Goal: Task Accomplishment & Management: Manage account settings

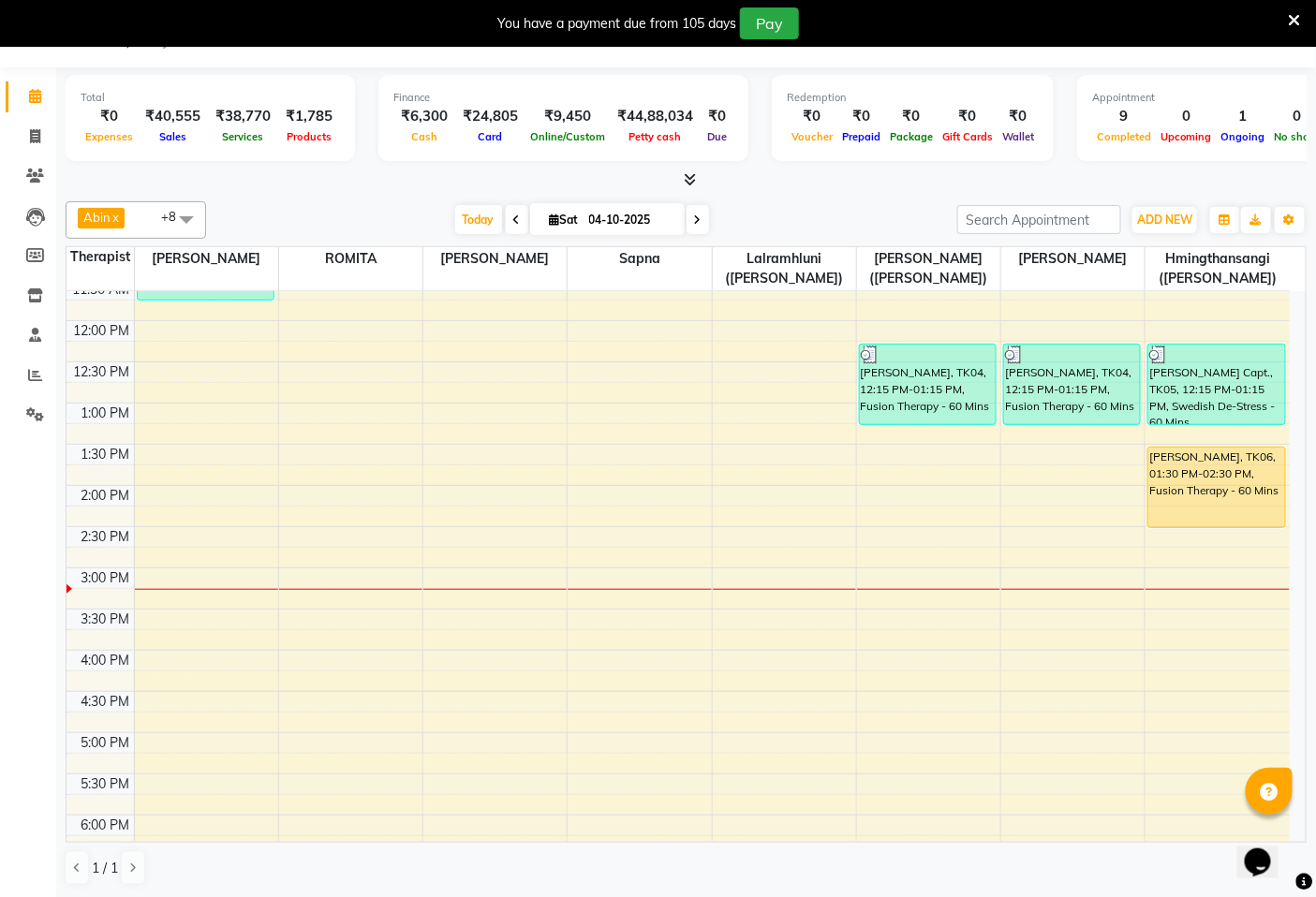
scroll to position [388, 0]
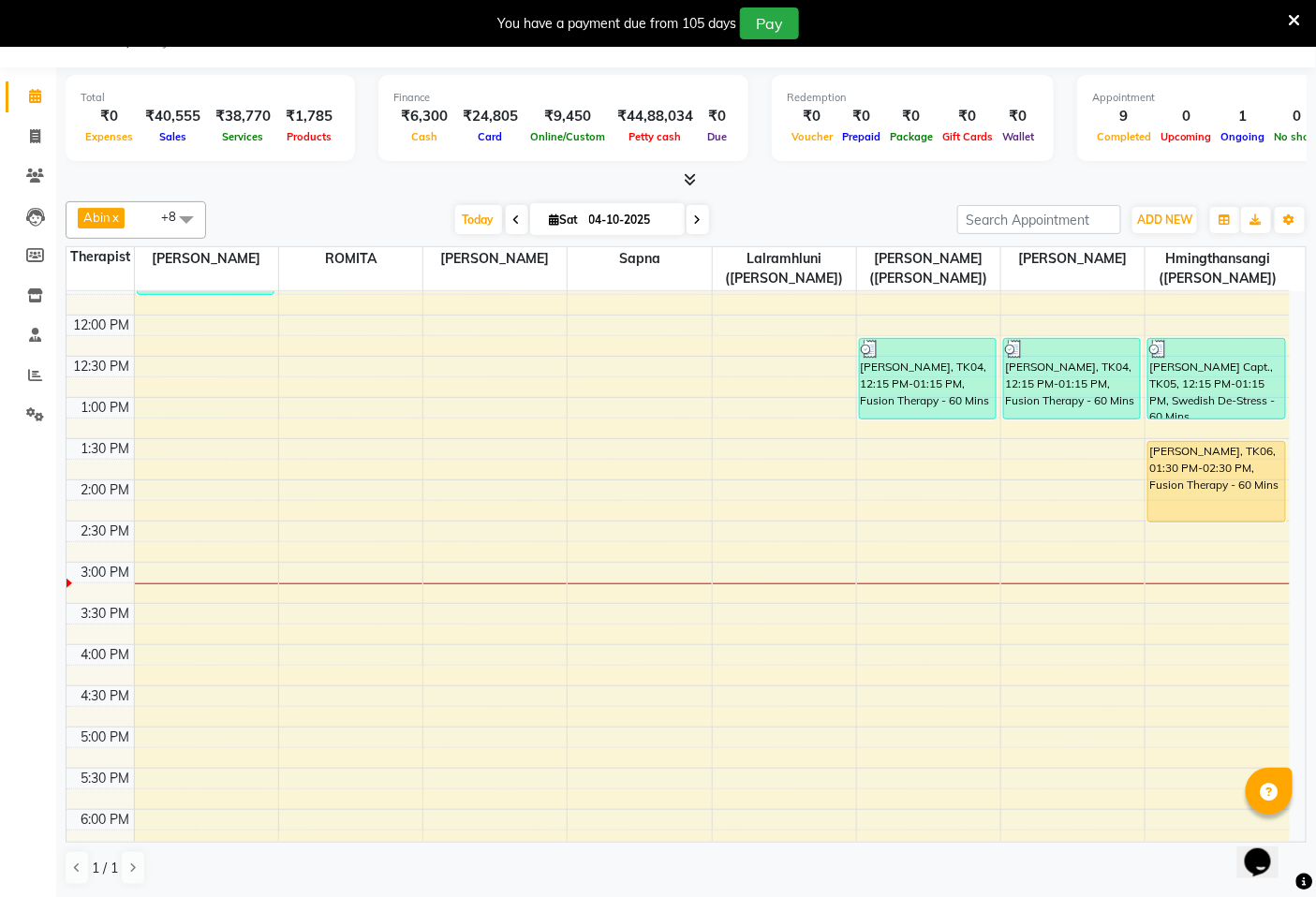
click at [562, 755] on div "7:00 AM 7:30 AM 8:00 AM 8:30 AM 9:00 AM 9:30 AM 10:00 AM 10:30 AM 11:00 AM 11:3…" at bounding box center [677, 603] width 1223 height 1401
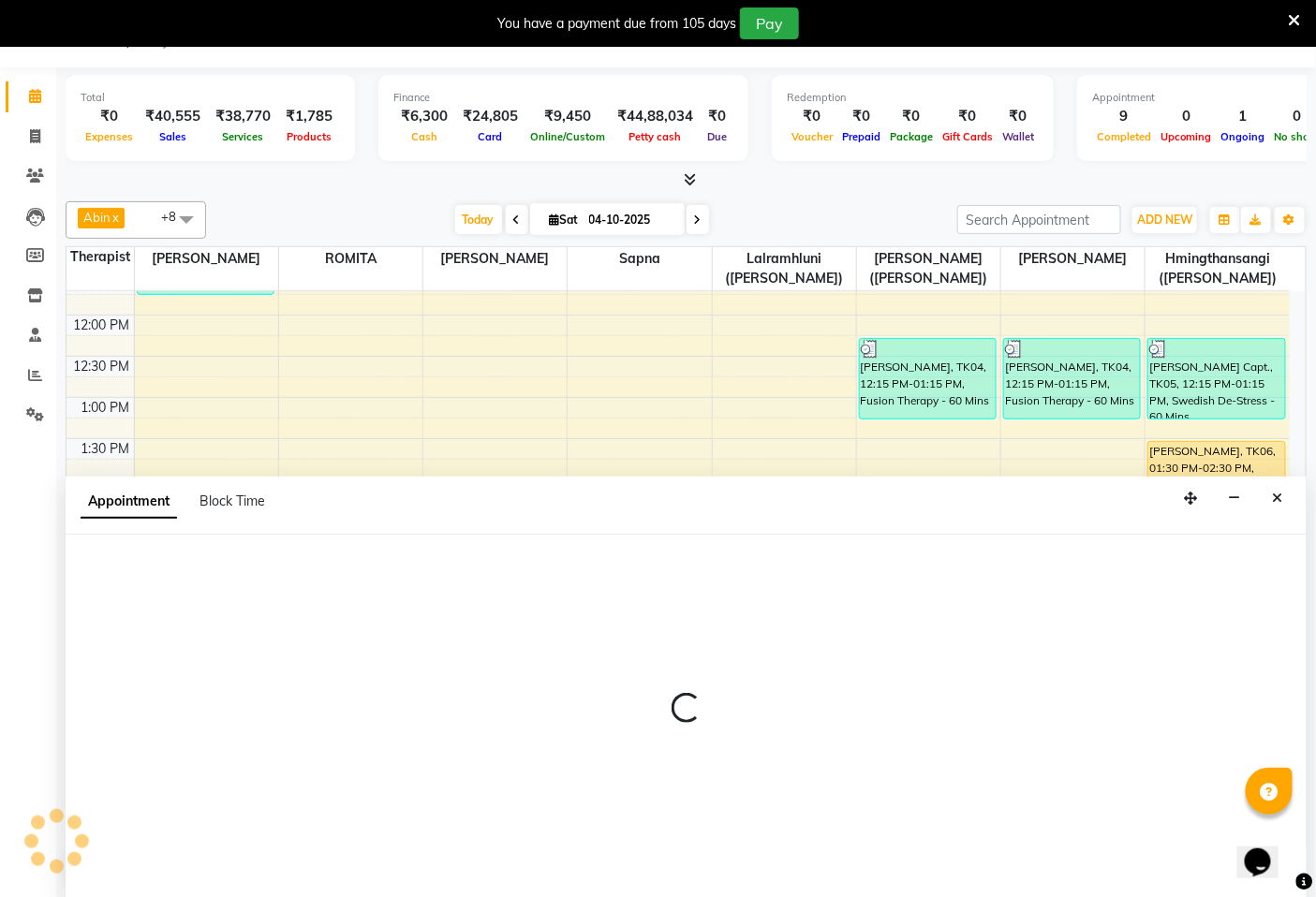
select select "48456"
select select "1035"
select select "tentative"
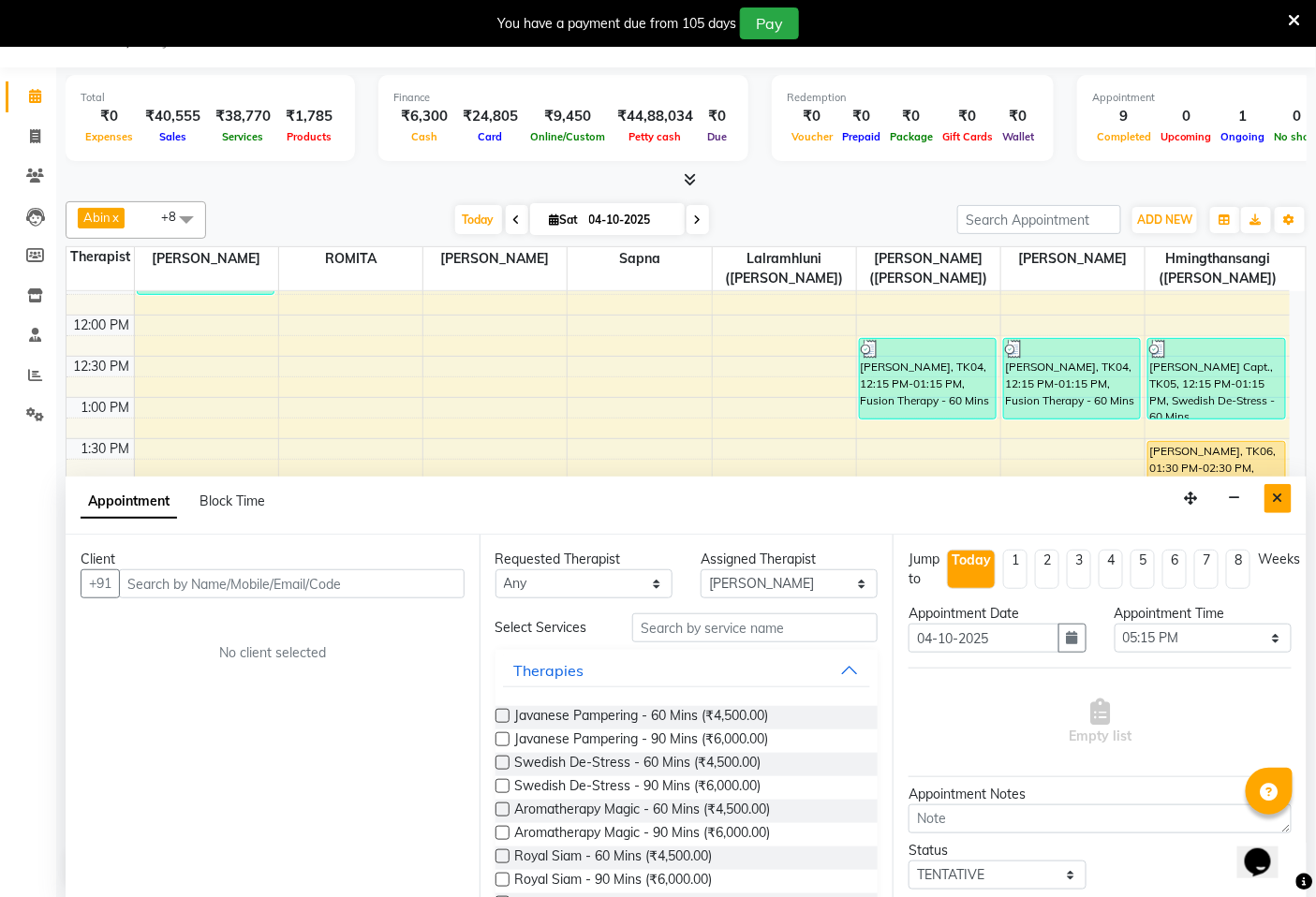
click at [1274, 497] on icon "Close" at bounding box center [1277, 498] width 10 height 13
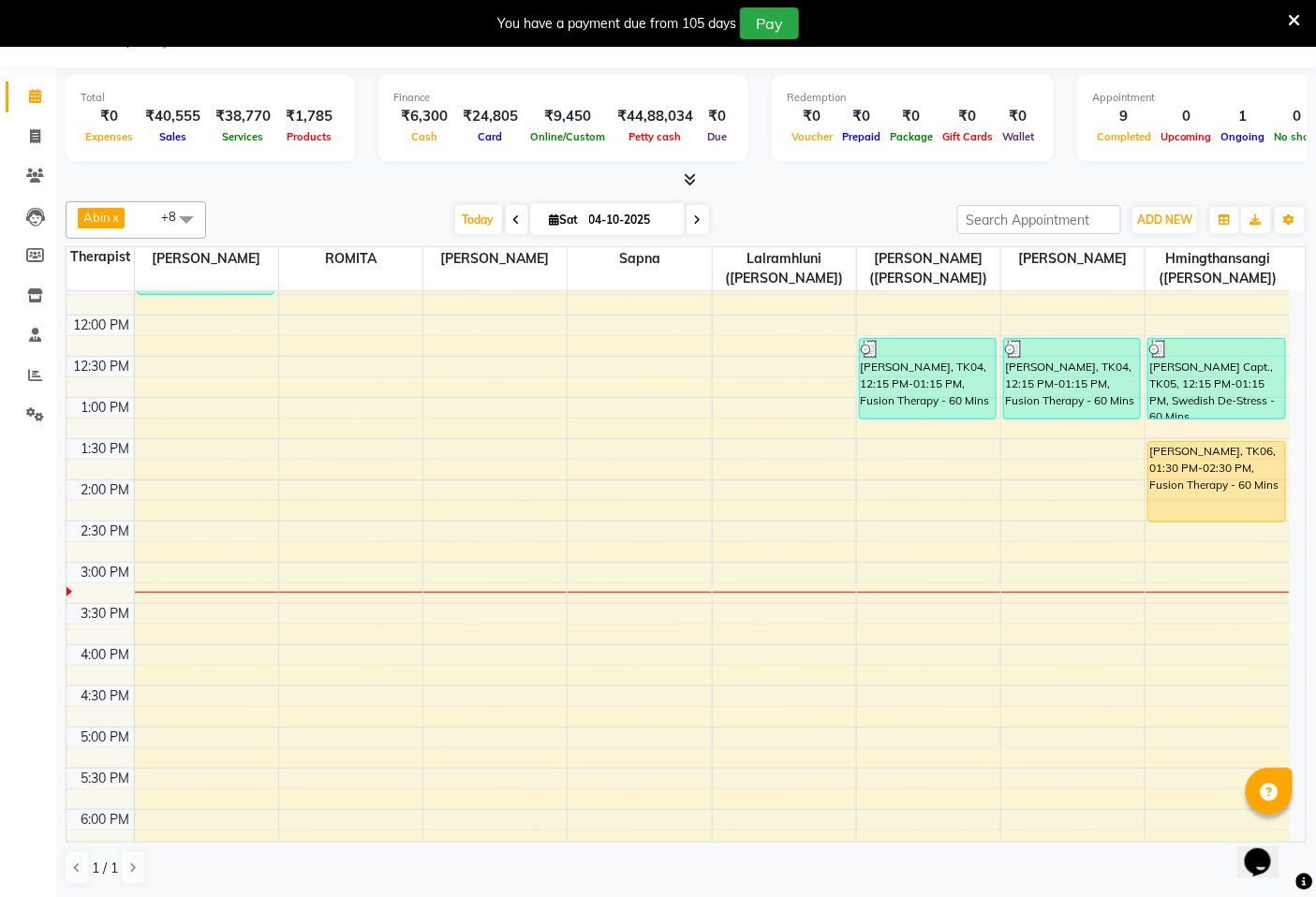
click at [1295, 22] on icon at bounding box center [1294, 21] width 12 height 17
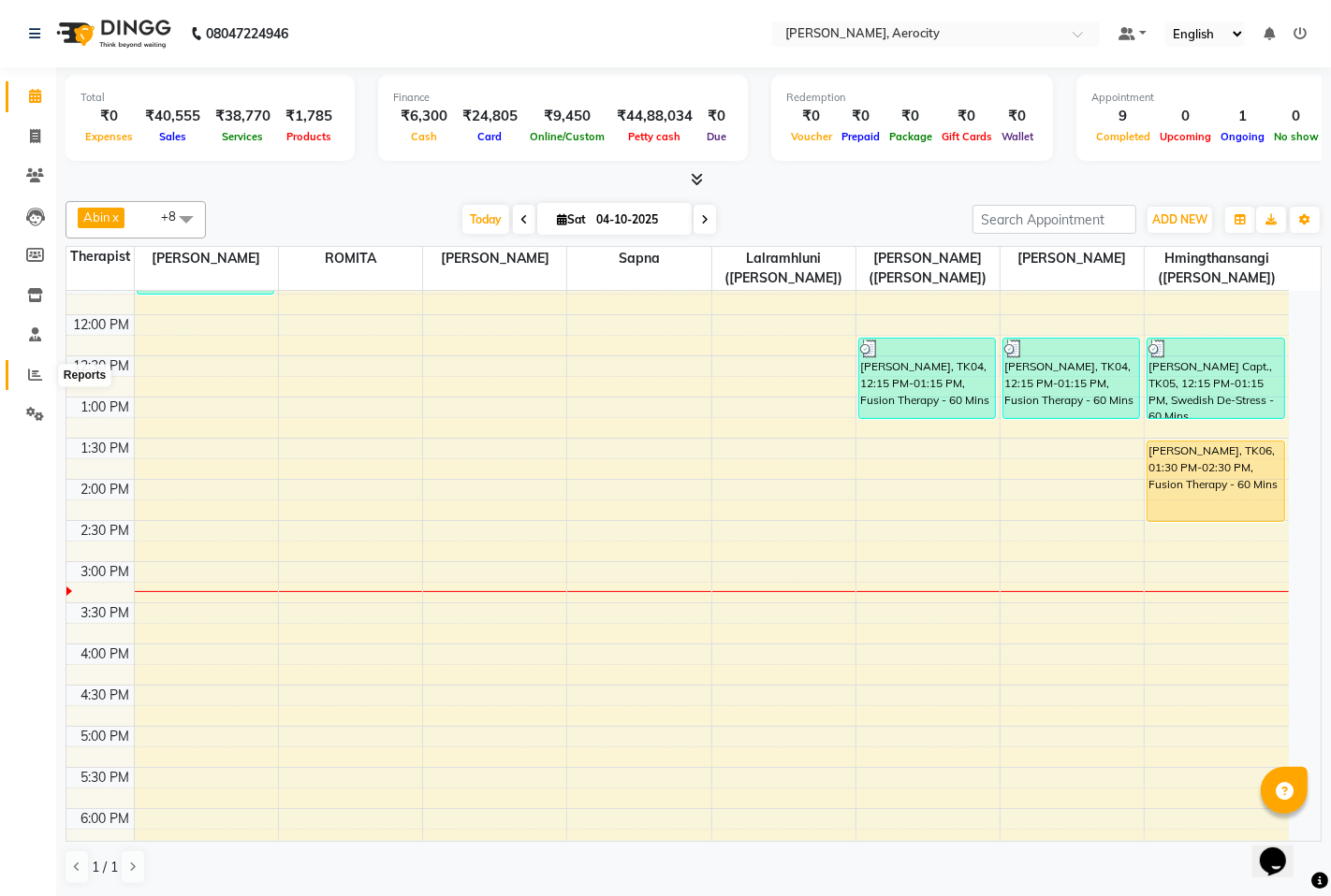
click at [32, 370] on icon at bounding box center [35, 374] width 14 height 14
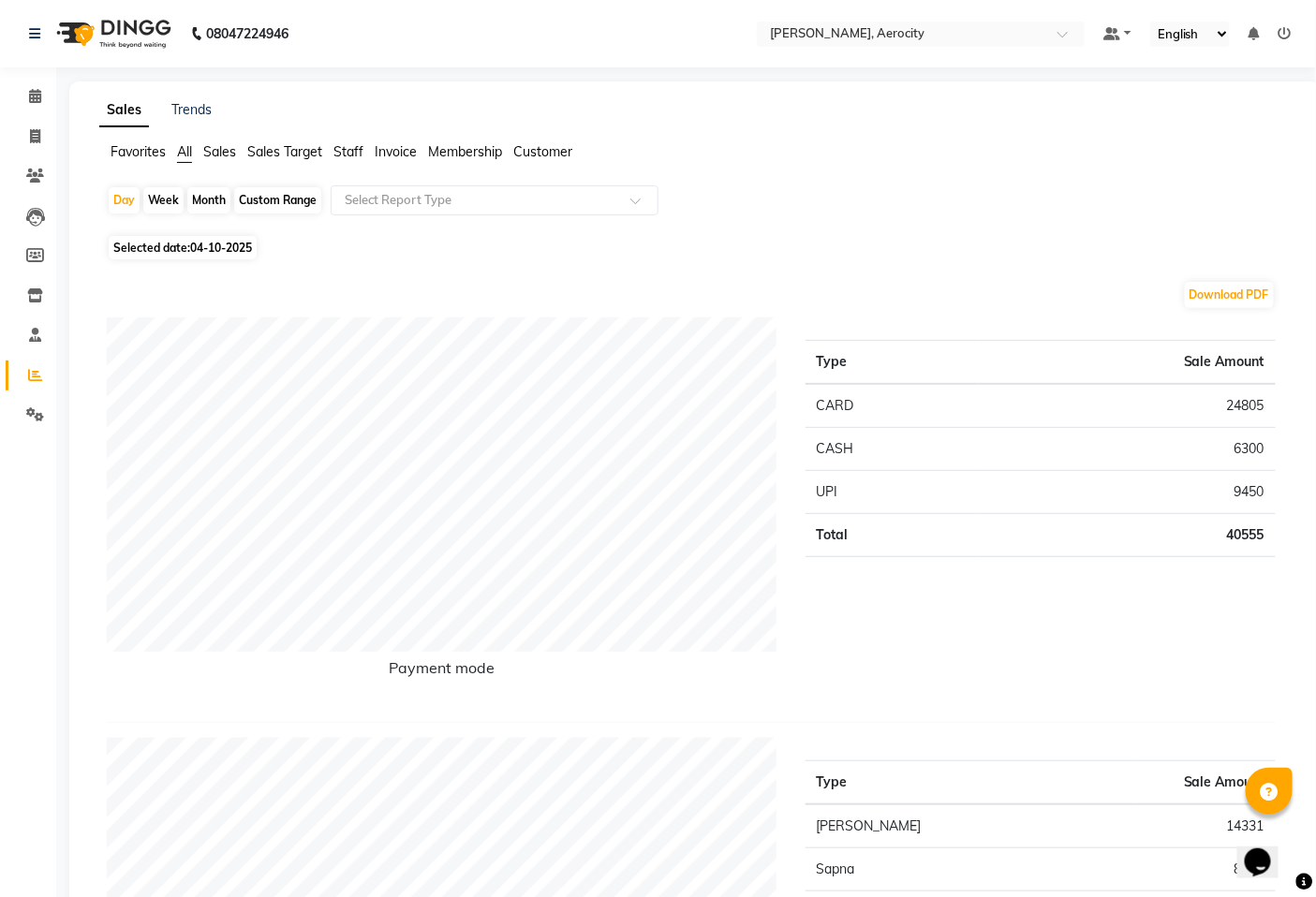
click at [269, 158] on span "Sales Target" at bounding box center [284, 152] width 75 height 17
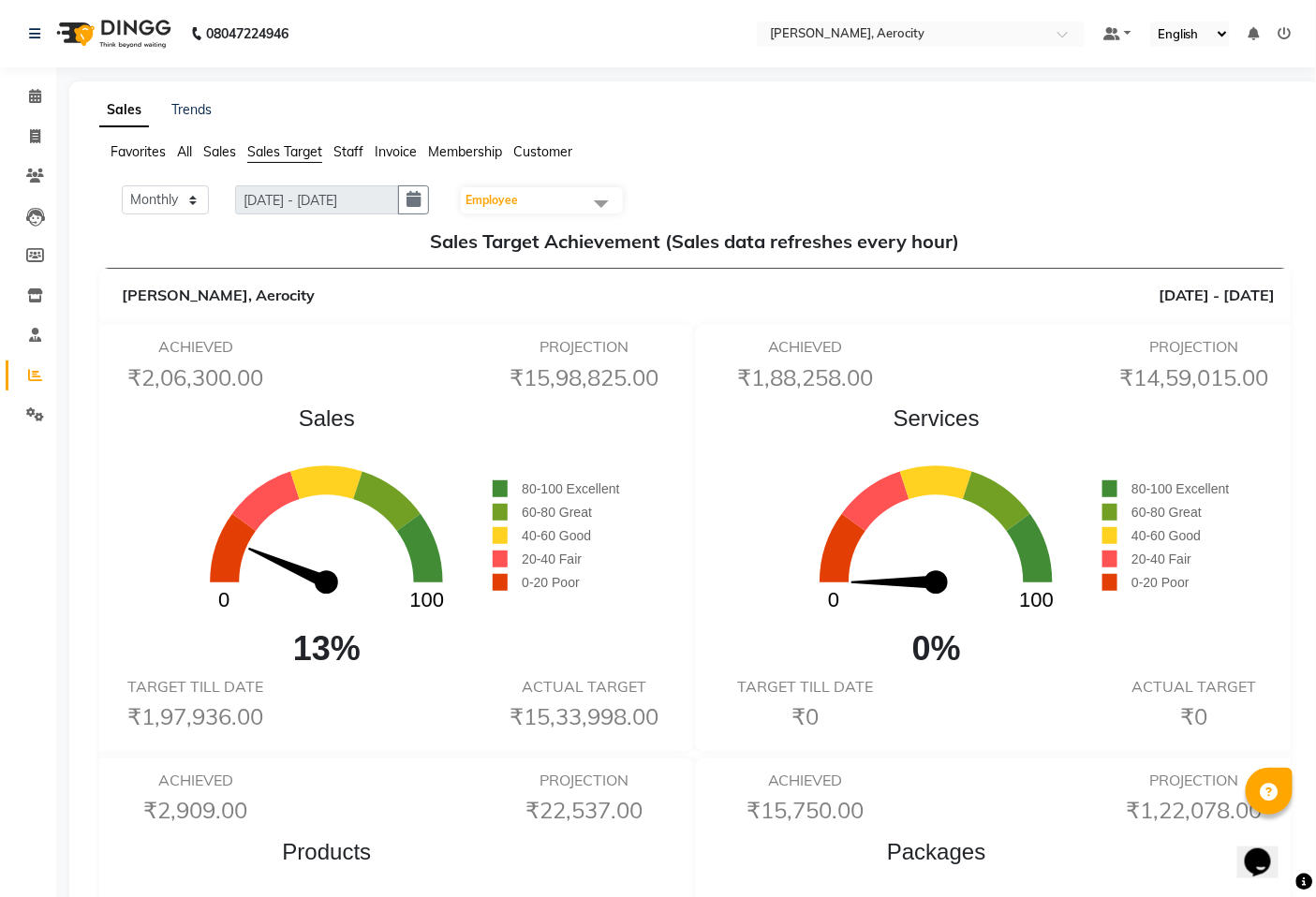
click at [1290, 35] on icon at bounding box center [1285, 34] width 13 height 13
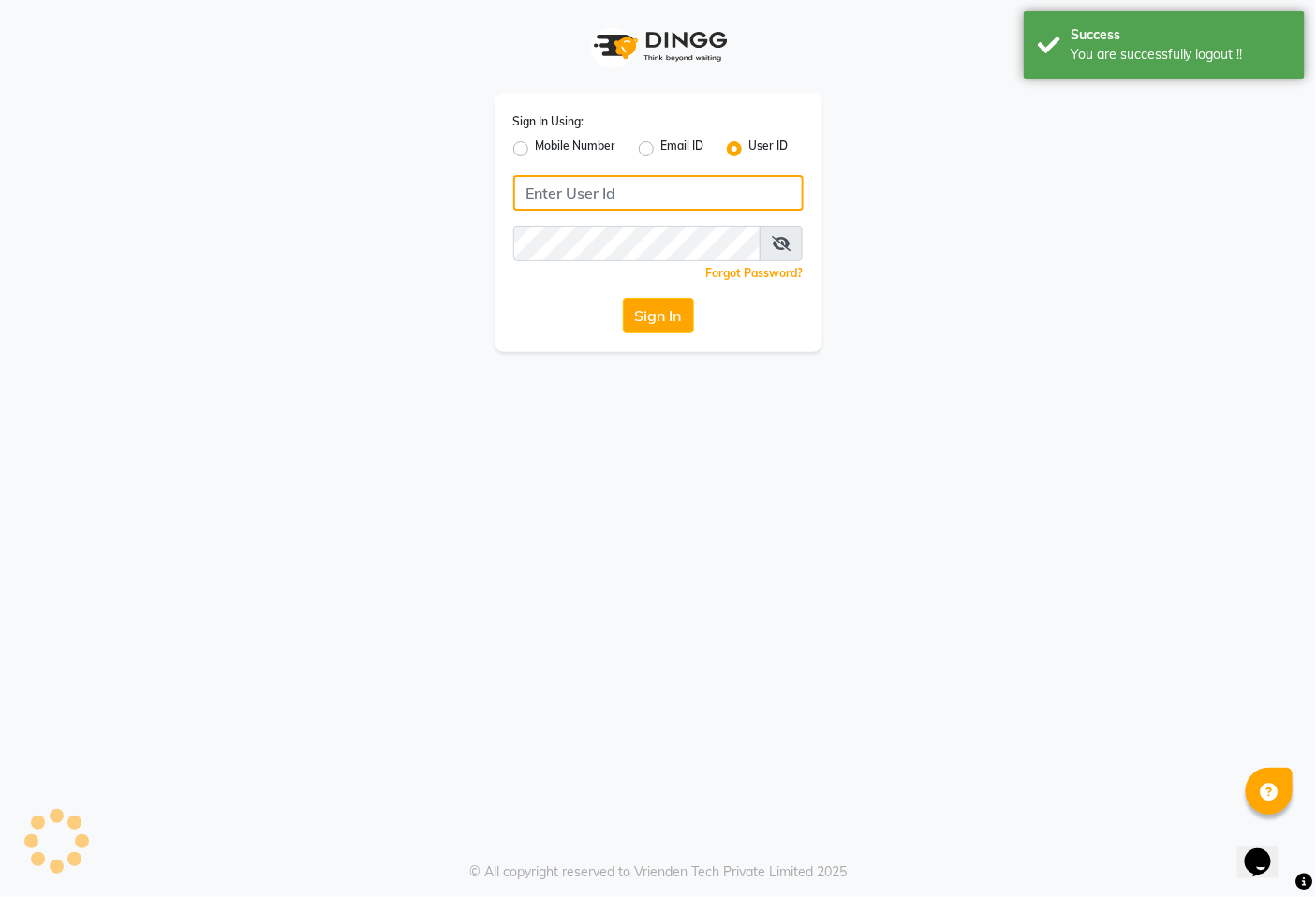
type input "9366908950"
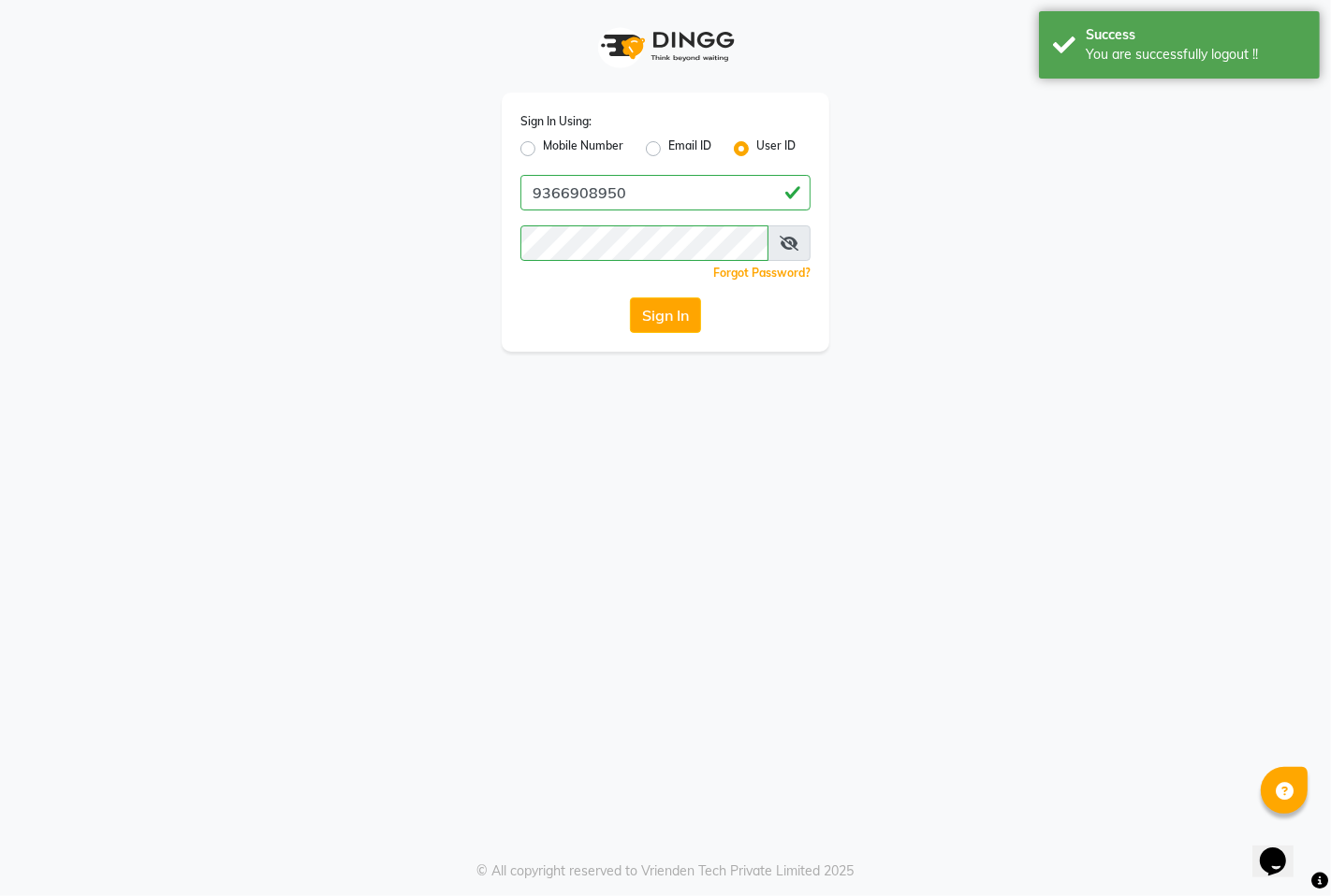
click at [620, 148] on label "Mobile Number" at bounding box center [583, 149] width 81 height 23
click at [554, 148] on input "Mobile Number" at bounding box center [549, 143] width 12 height 12
radio input "true"
radio input "false"
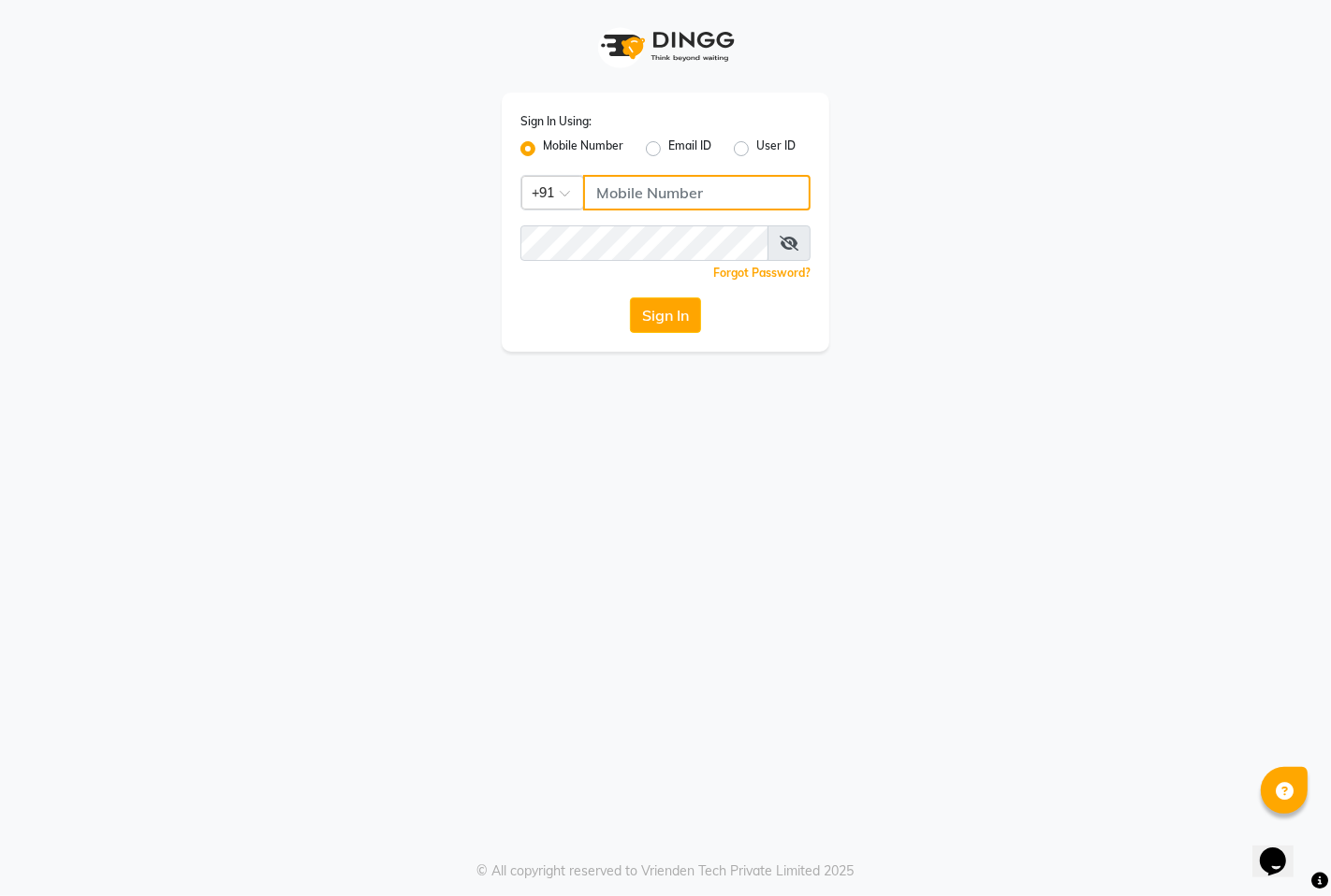
drag, startPoint x: 627, startPoint y: 196, endPoint x: 633, endPoint y: 220, distance: 24.7
click at [627, 196] on input "Username" at bounding box center [697, 192] width 228 height 35
type input "7389901811"
click at [670, 312] on button "Sign In" at bounding box center [665, 314] width 71 height 35
